Goal: Complete application form: Complete application form

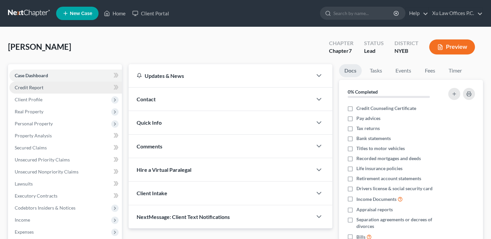
click at [39, 88] on span "Credit Report" at bounding box center [29, 88] width 29 height 6
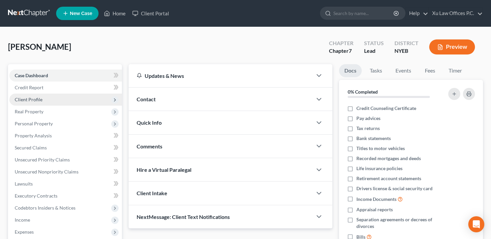
click at [39, 102] on span "Client Profile" at bounding box center [29, 100] width 28 height 6
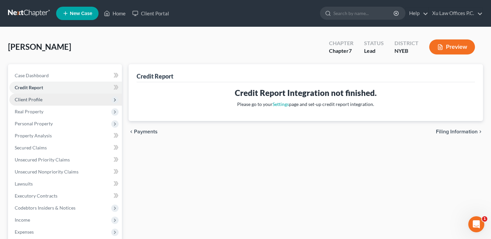
click at [41, 99] on span "Client Profile" at bounding box center [29, 100] width 28 height 6
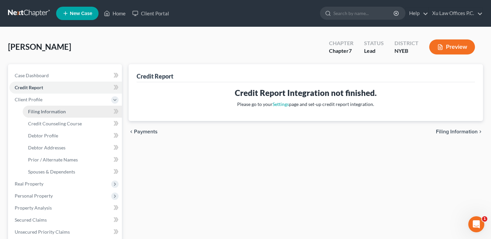
click at [41, 109] on span "Filing Information" at bounding box center [47, 112] width 38 height 6
select select "1"
select select "0"
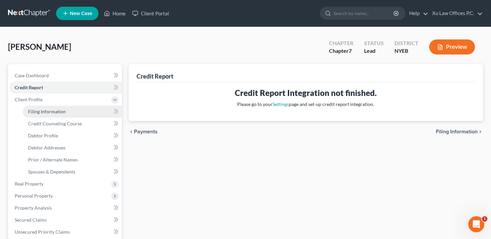
select select "35"
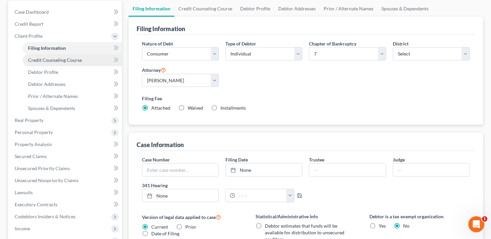
scroll to position [64, 0]
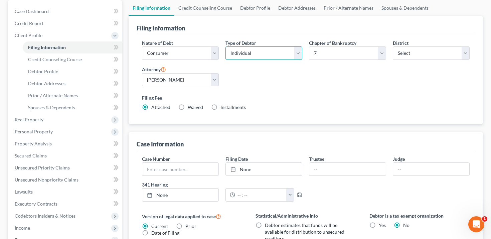
click at [283, 55] on select "Select Individual Joint" at bounding box center [264, 52] width 77 height 13
click at [226, 46] on select "Select Individual Joint" at bounding box center [264, 52] width 77 height 13
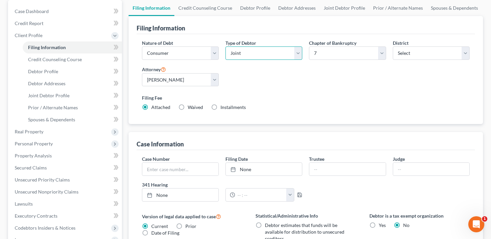
click at [266, 55] on select "Select Individual Joint" at bounding box center [264, 52] width 77 height 13
click at [263, 53] on select "Select Individual Joint" at bounding box center [264, 52] width 77 height 13
select select "0"
click at [226, 46] on select "Select Individual Joint" at bounding box center [264, 52] width 77 height 13
click at [266, 83] on div "Nature of Debt Select Business Consumer Other Nature of Business Select Clearin…" at bounding box center [306, 77] width 335 height 77
